Goal: Information Seeking & Learning: Learn about a topic

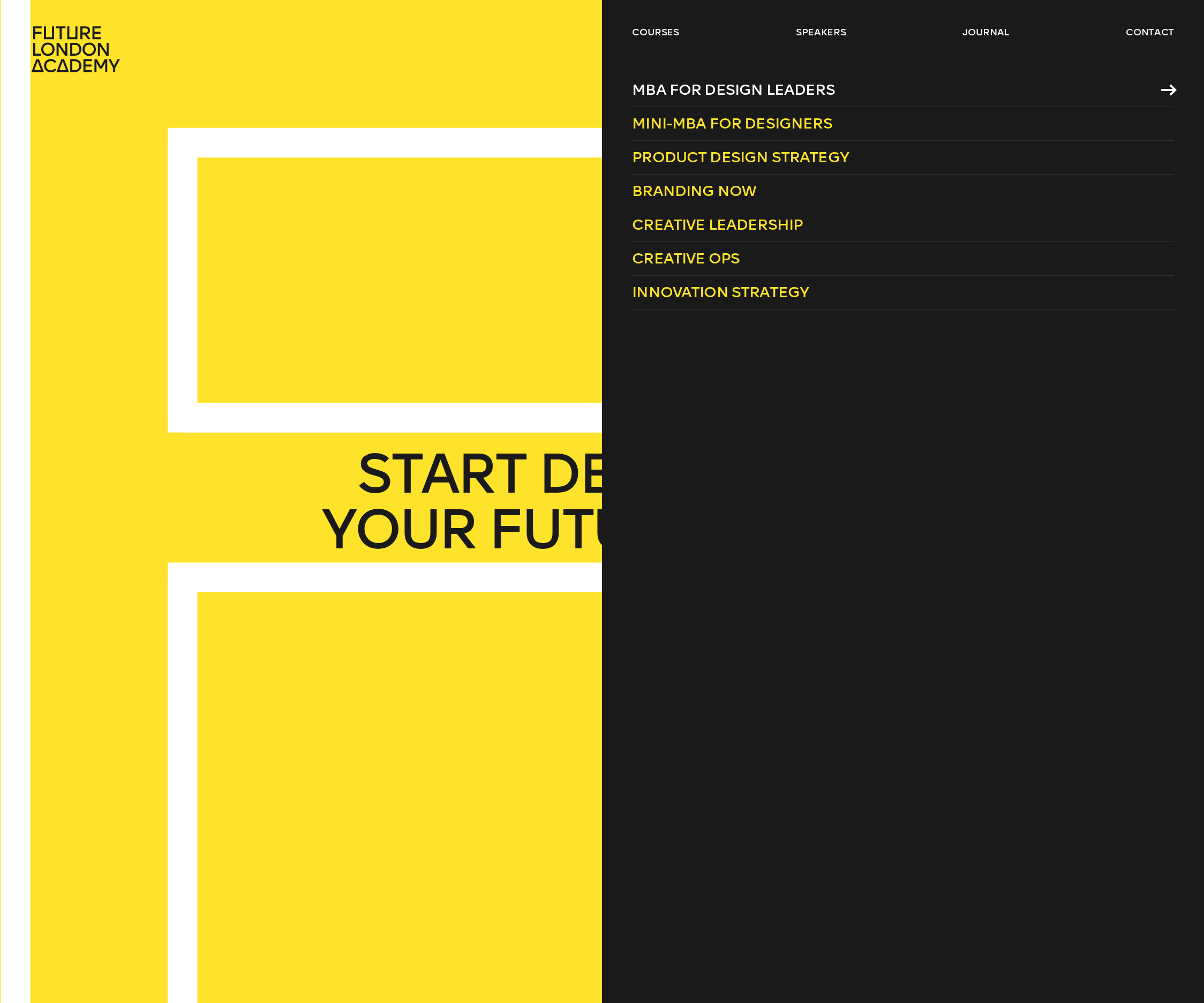
click at [724, 93] on span "MBA for Design Leaders" at bounding box center [733, 90] width 203 height 18
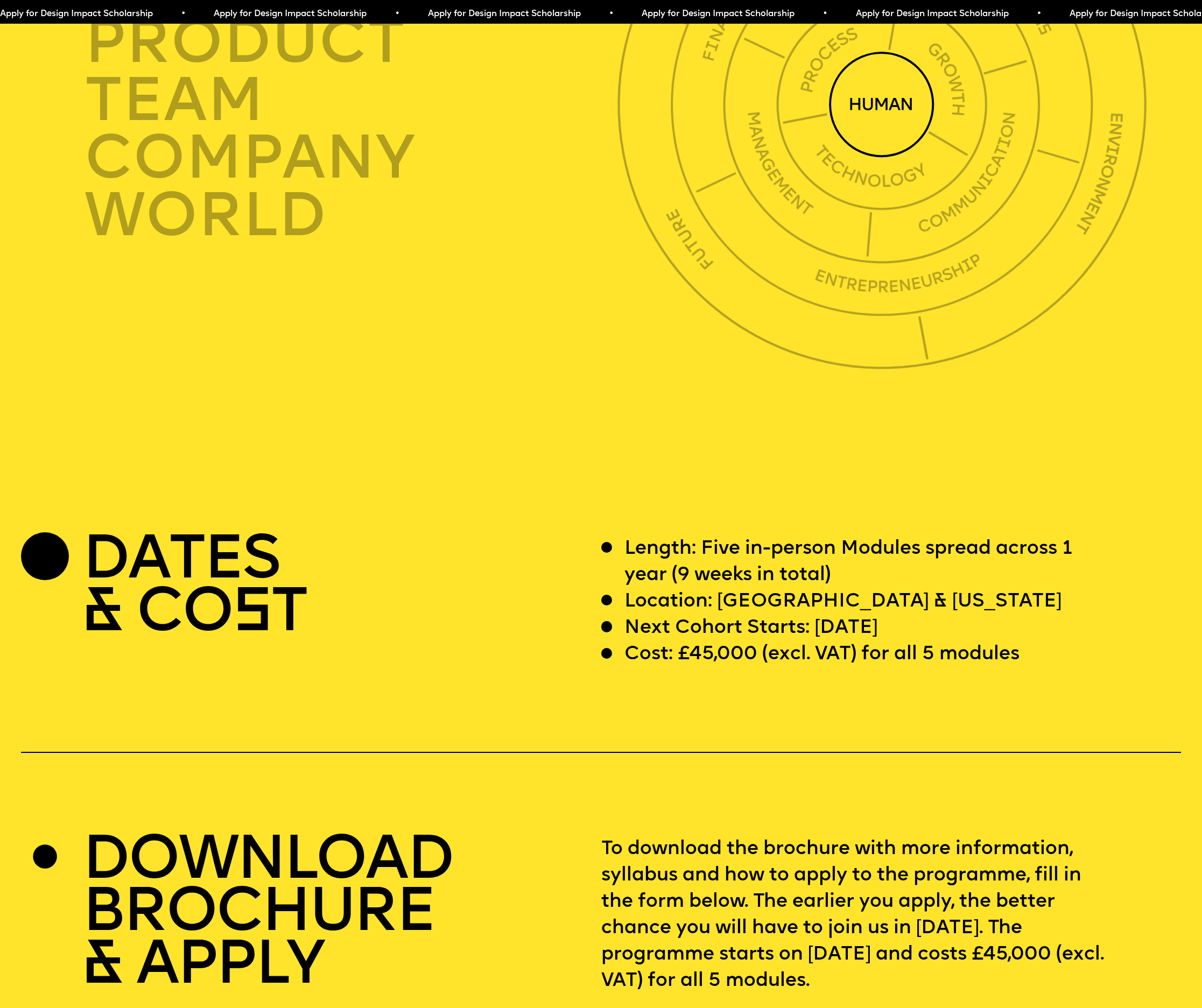
scroll to position [4475, 0]
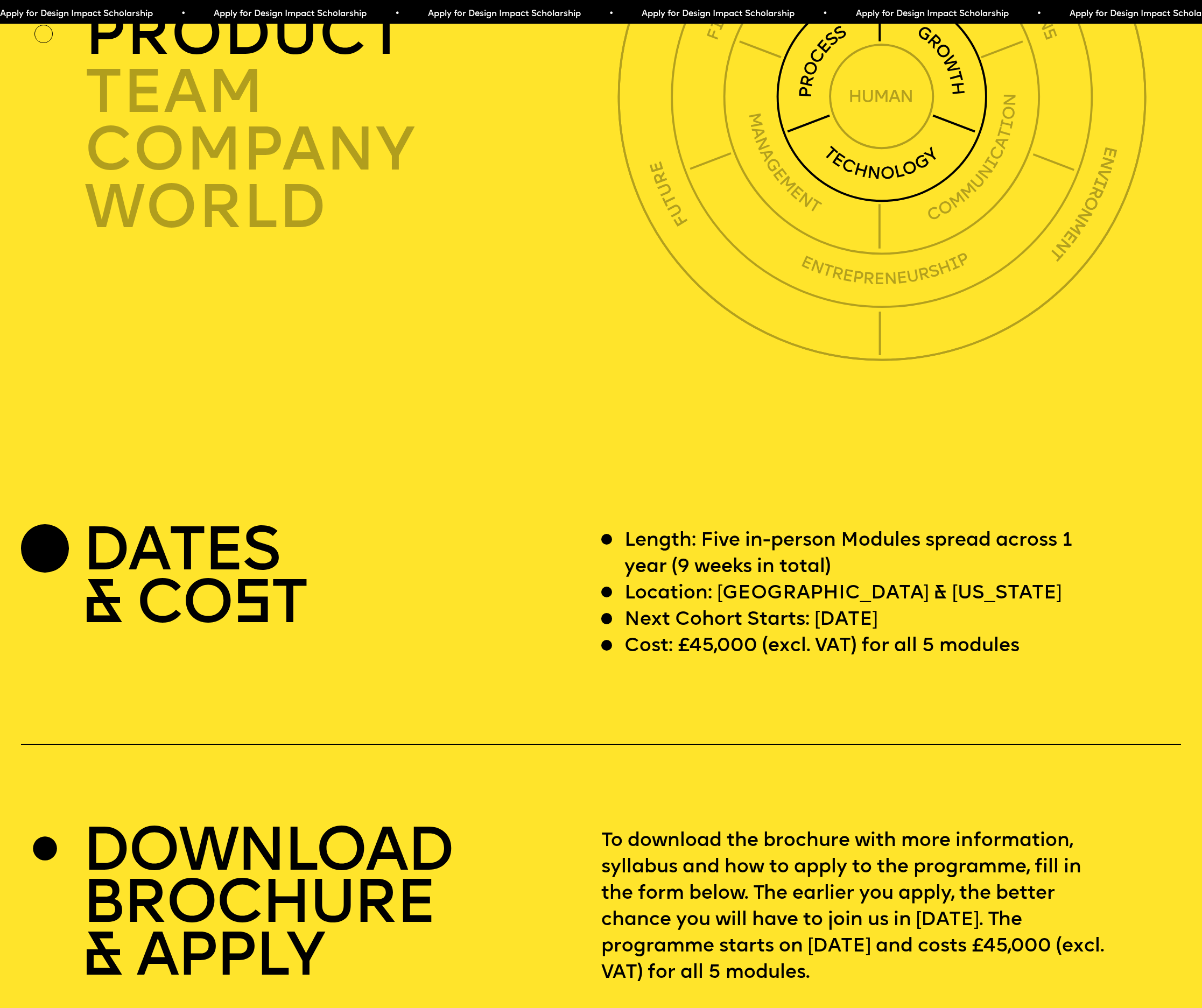
click at [884, 202] on img at bounding box center [882, 97] width 212 height 212
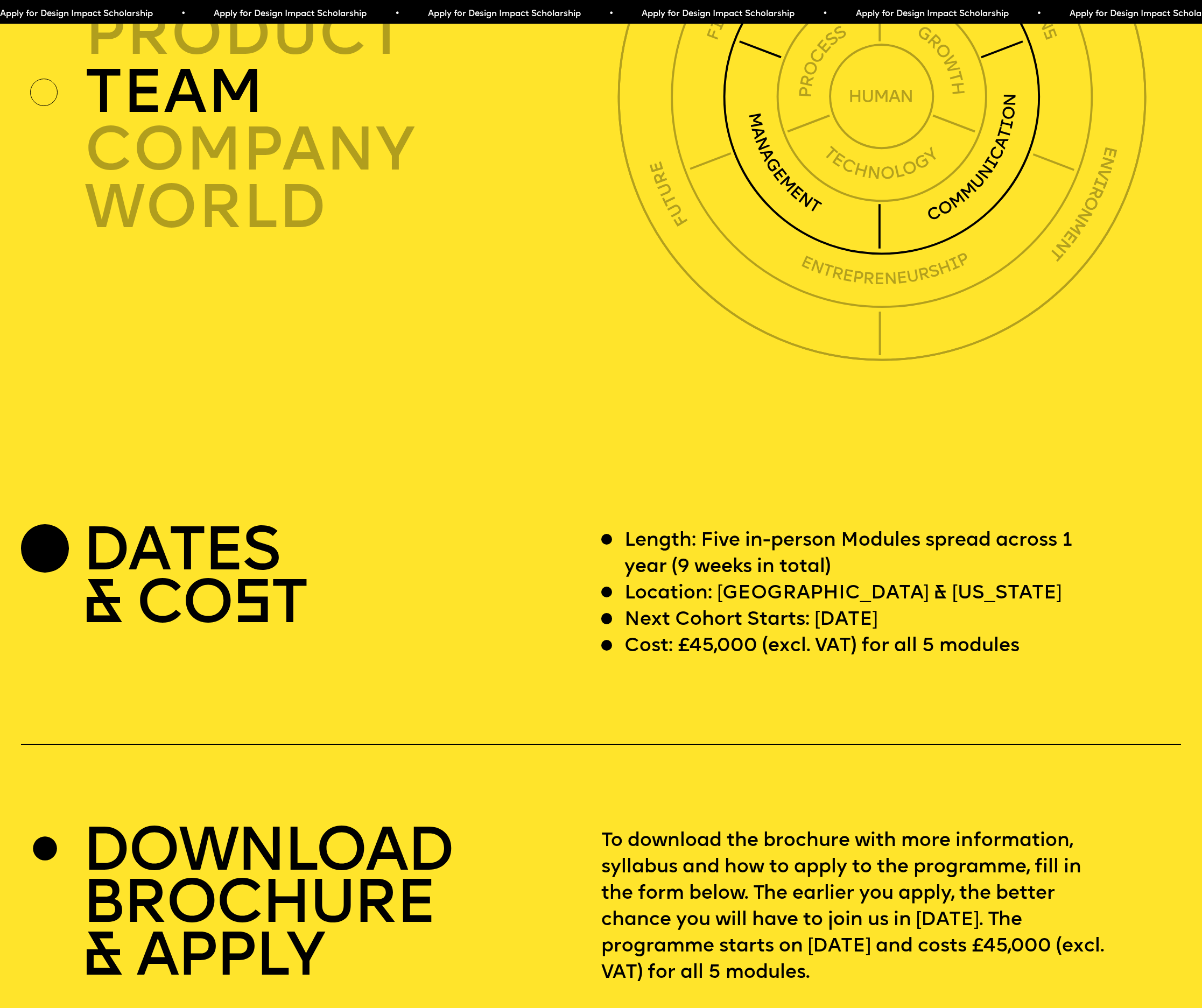
click at [948, 231] on img at bounding box center [882, 97] width 318 height 317
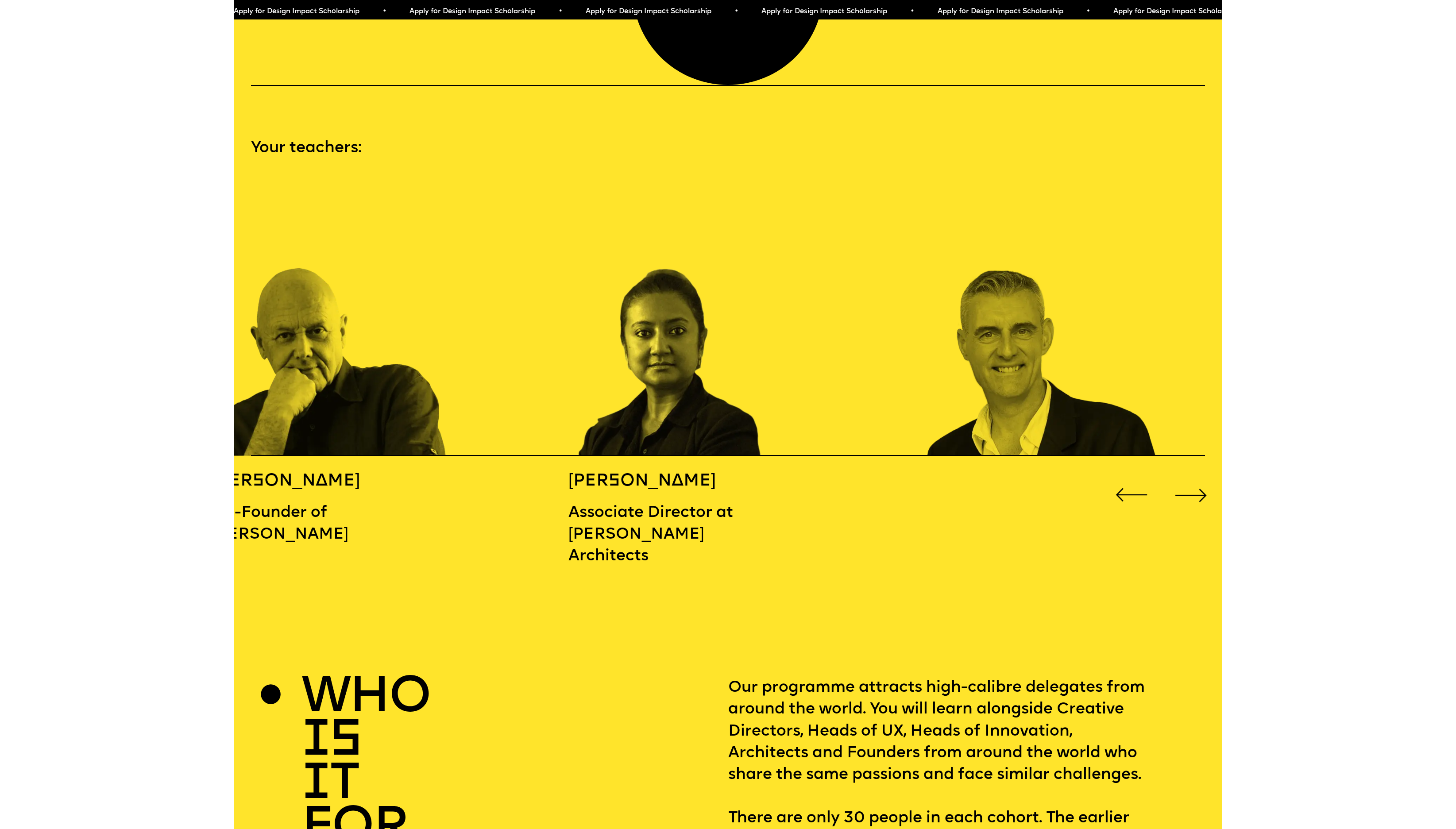
scroll to position [1377, 0]
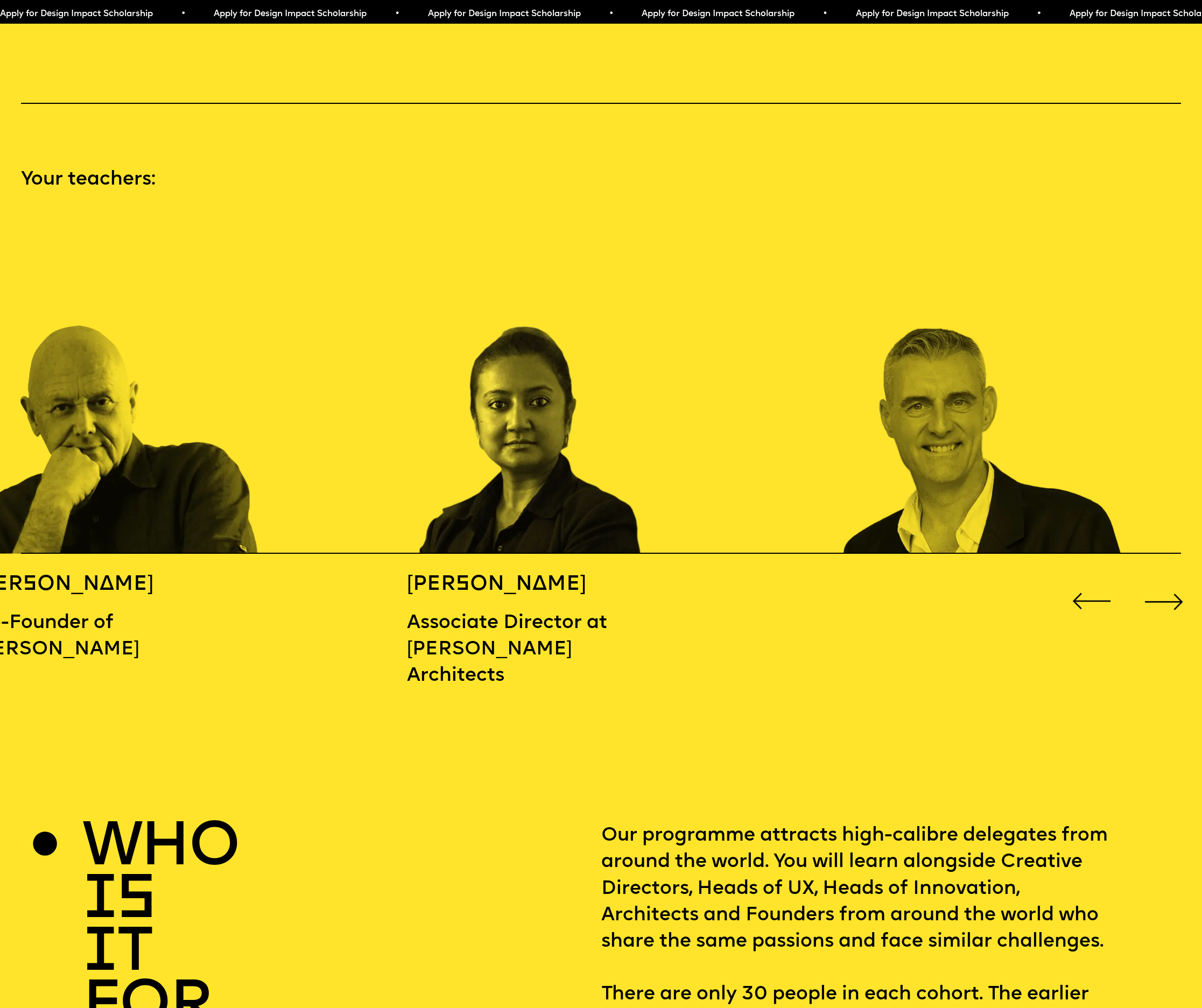
click at [1152, 581] on div "Next slide" at bounding box center [1164, 601] width 48 height 48
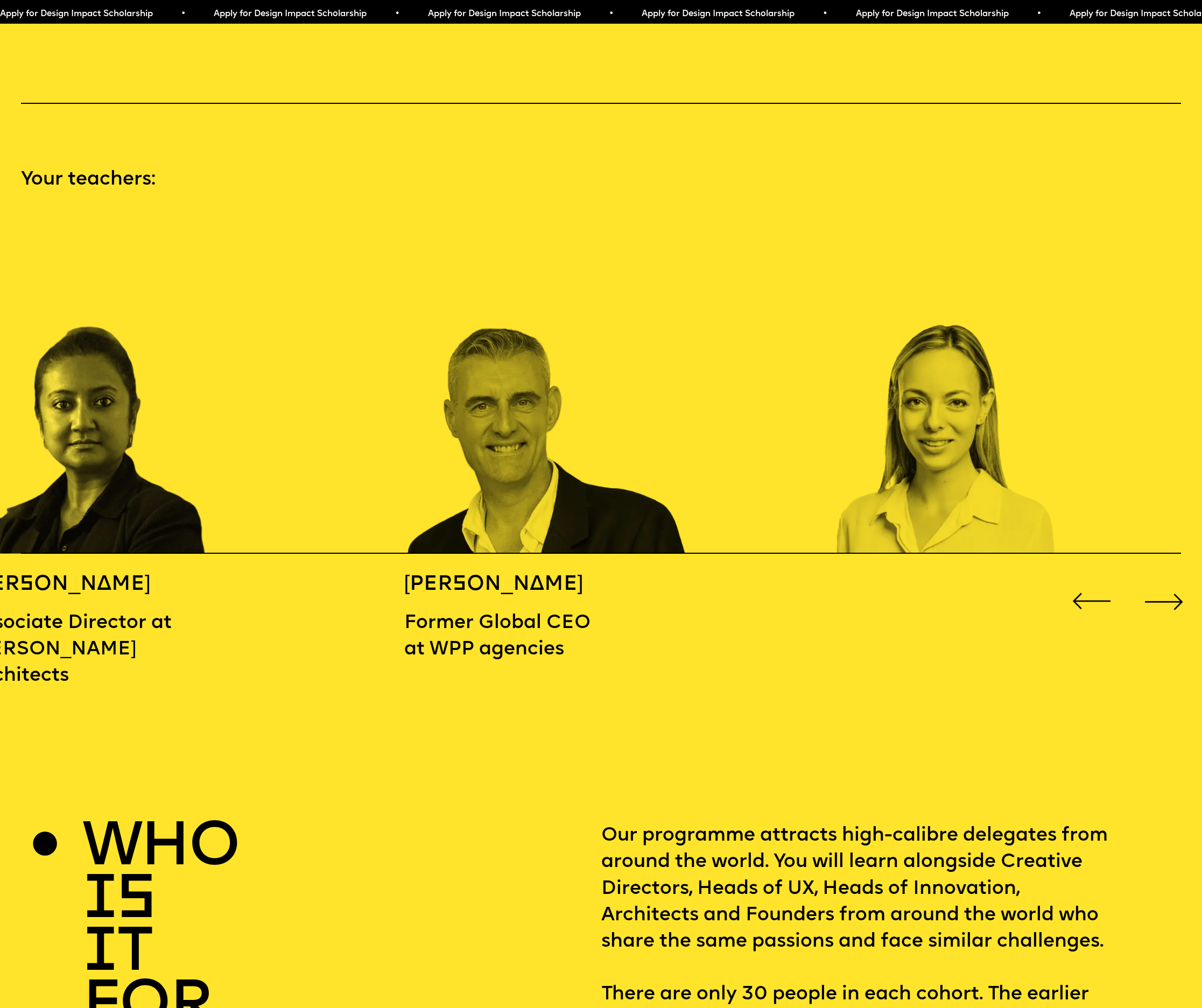
click at [1152, 581] on div "Next slide" at bounding box center [1164, 601] width 48 height 48
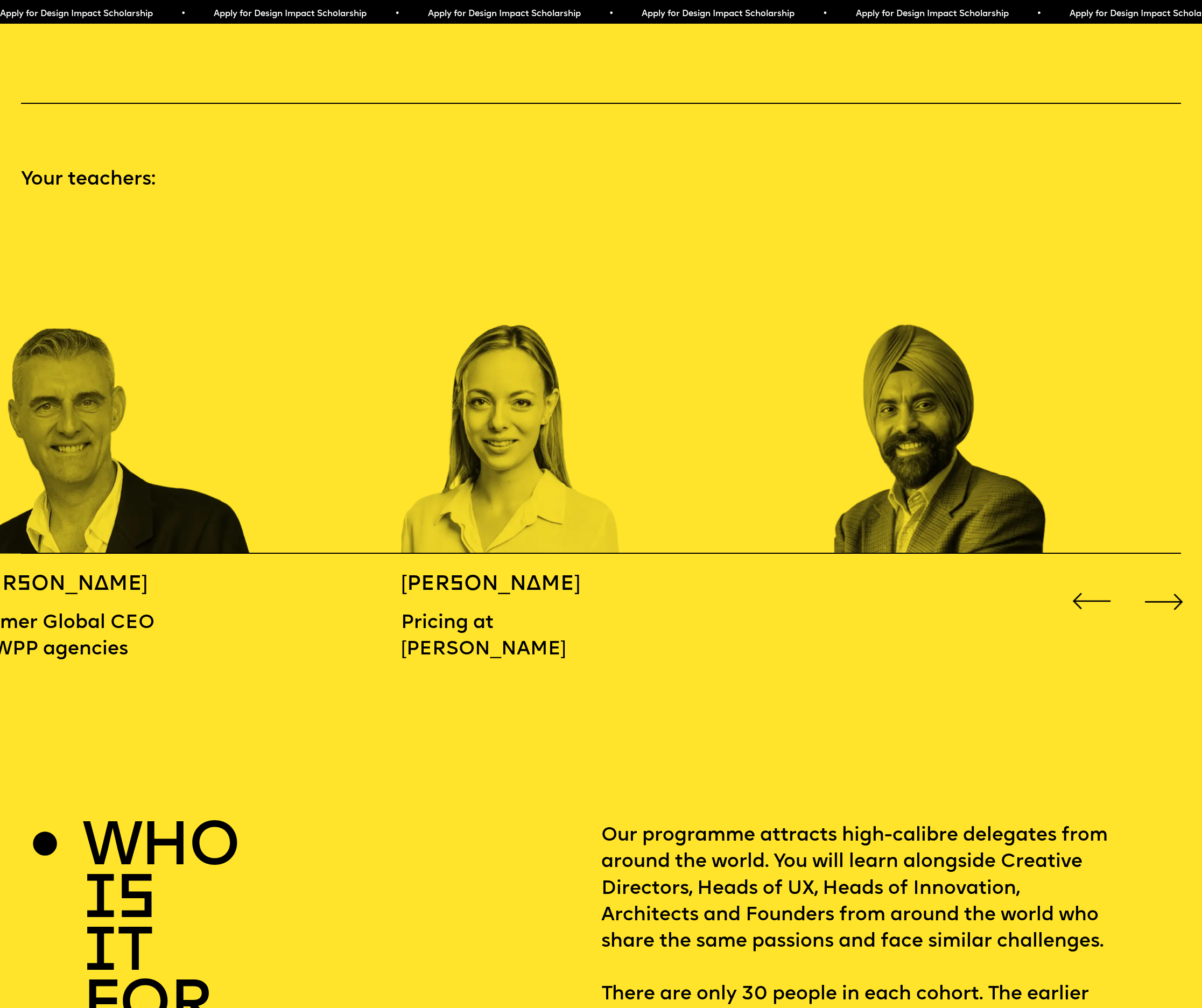
click at [1151, 585] on div "Next slide" at bounding box center [1164, 601] width 48 height 48
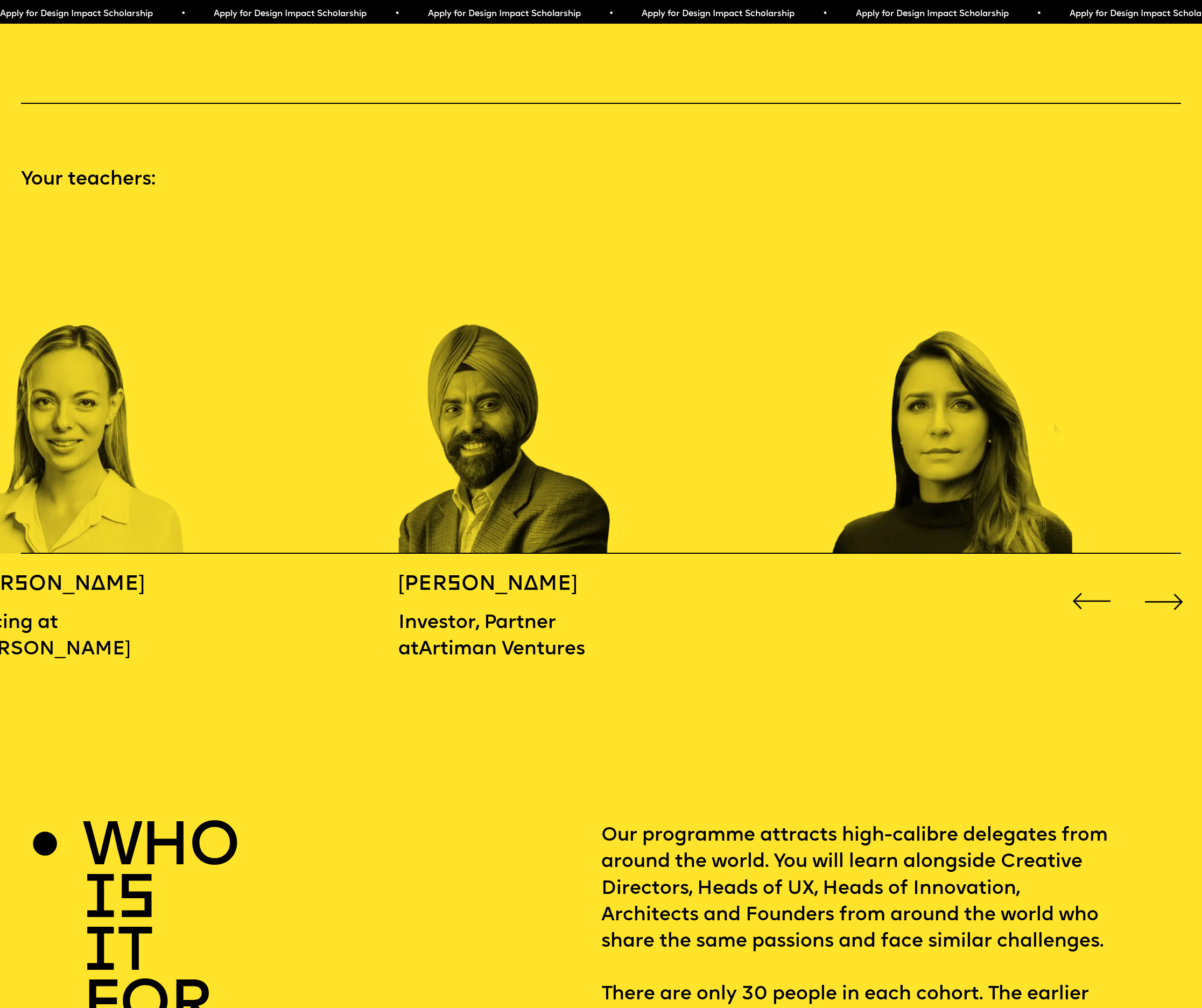
click at [1159, 577] on div "Next slide" at bounding box center [1164, 601] width 48 height 48
